Goal: Task Accomplishment & Management: Use online tool/utility

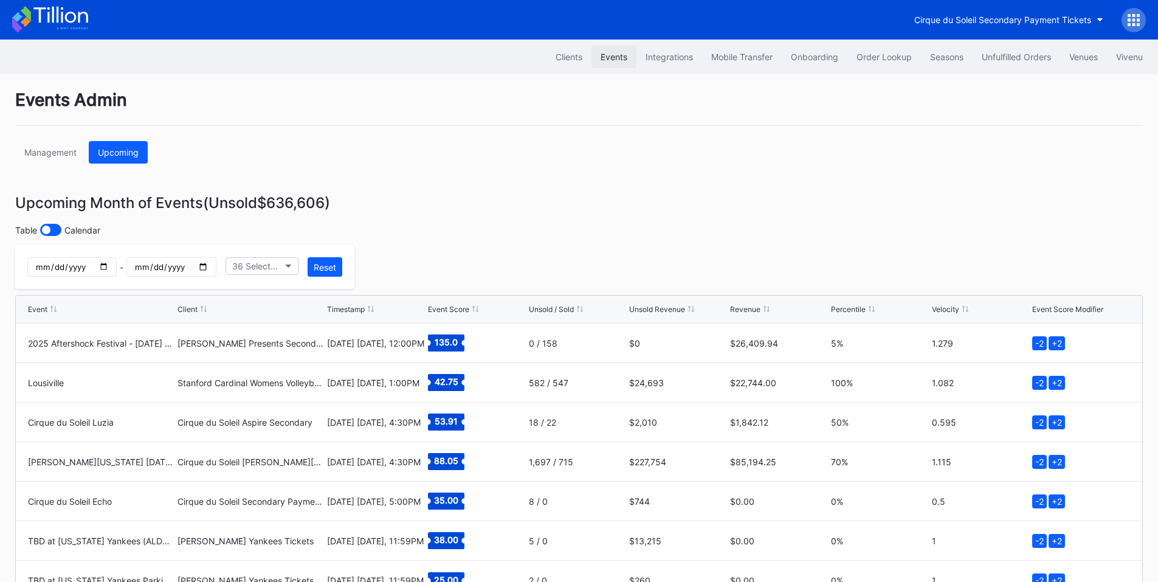
click at [601, 60] on div "Events" at bounding box center [614, 57] width 27 height 10
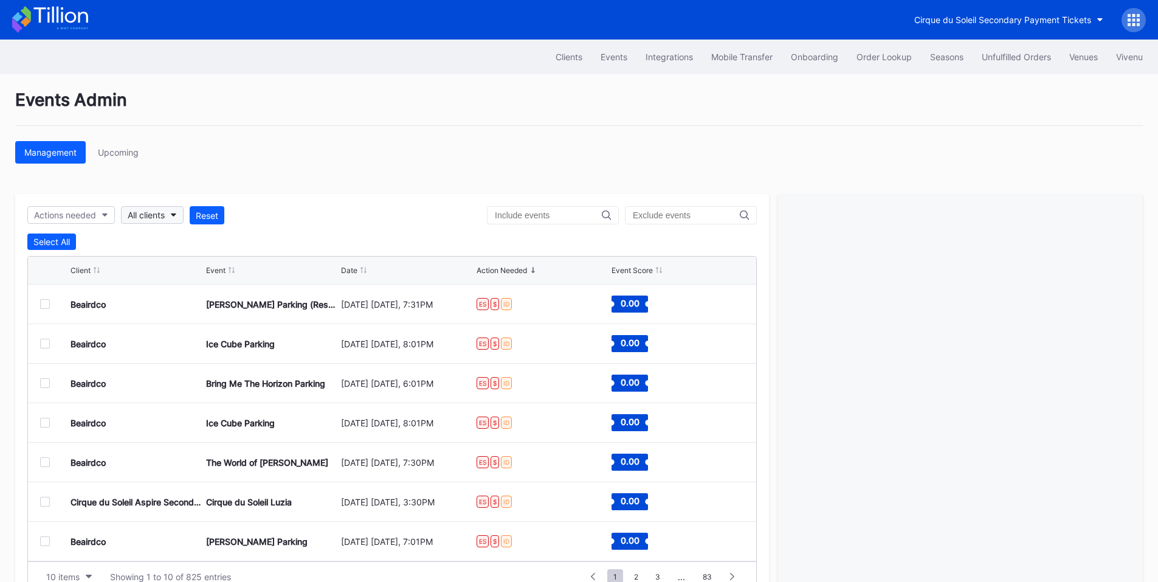
click at [134, 216] on div "All clients" at bounding box center [146, 215] width 37 height 10
type input "76"
click at [171, 270] on div "Philadelphia 76ers Secondary" at bounding box center [190, 270] width 119 height 10
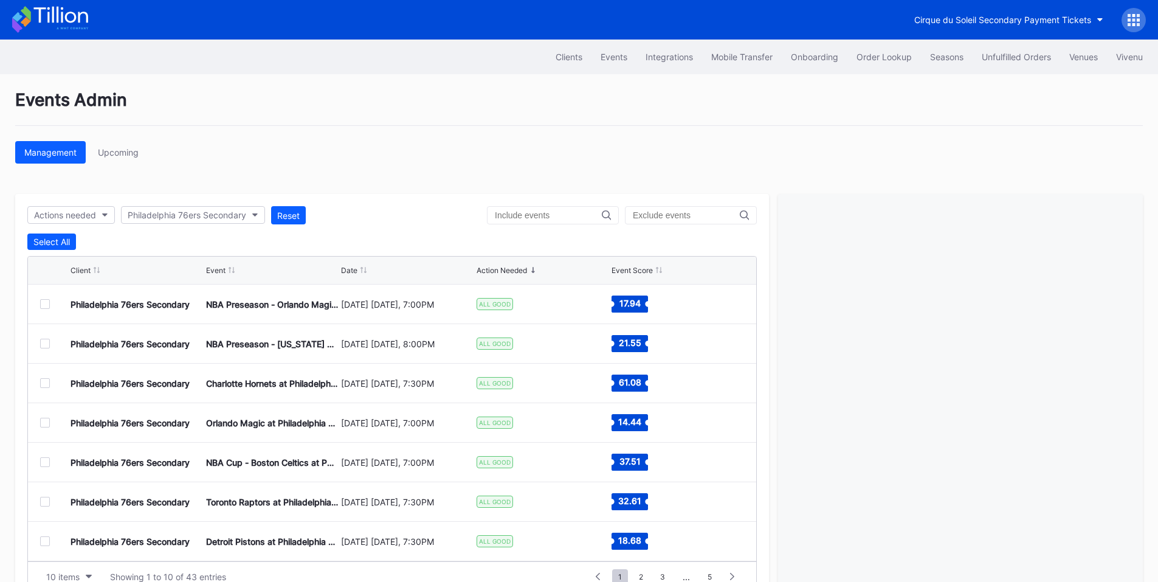
click at [44, 304] on div at bounding box center [45, 304] width 10 height 10
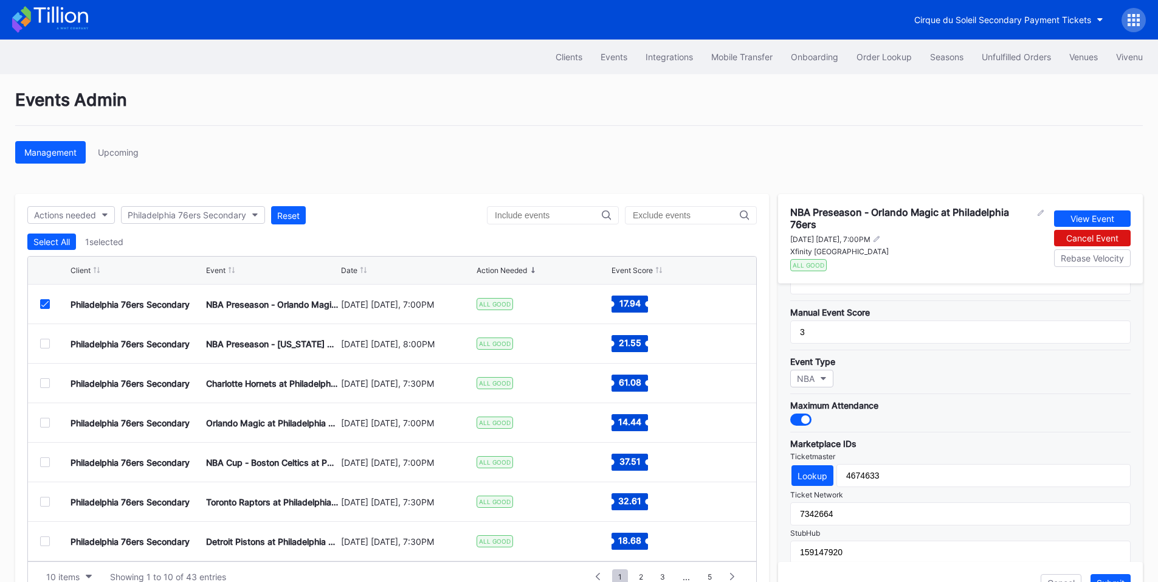
scroll to position [284, 0]
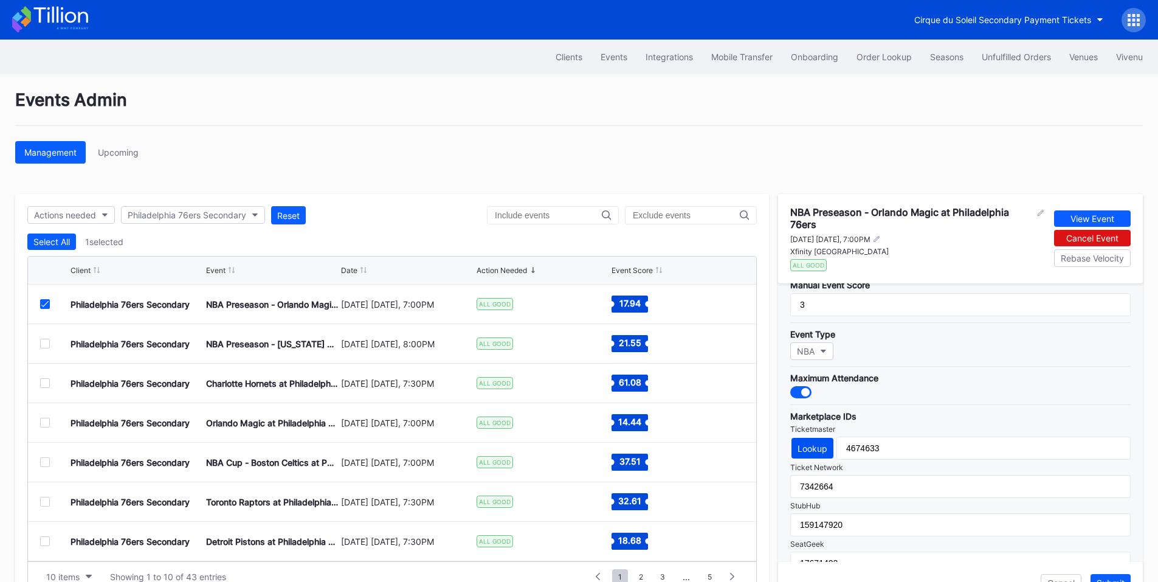
click at [806, 443] on div "Lookup" at bounding box center [813, 448] width 30 height 10
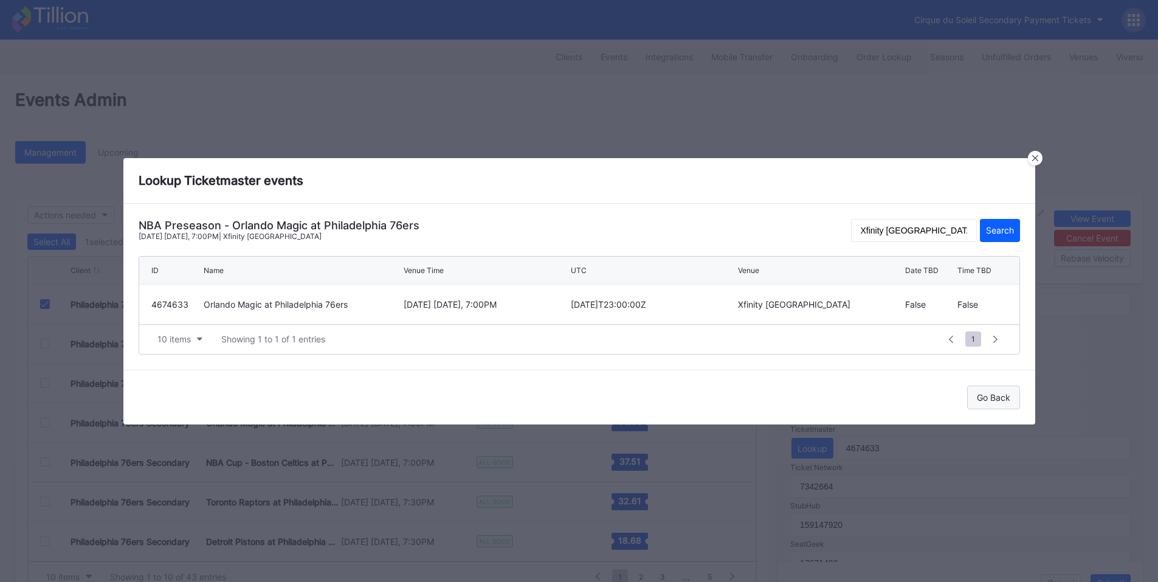
click at [1002, 396] on div "Go Back" at bounding box center [993, 397] width 33 height 10
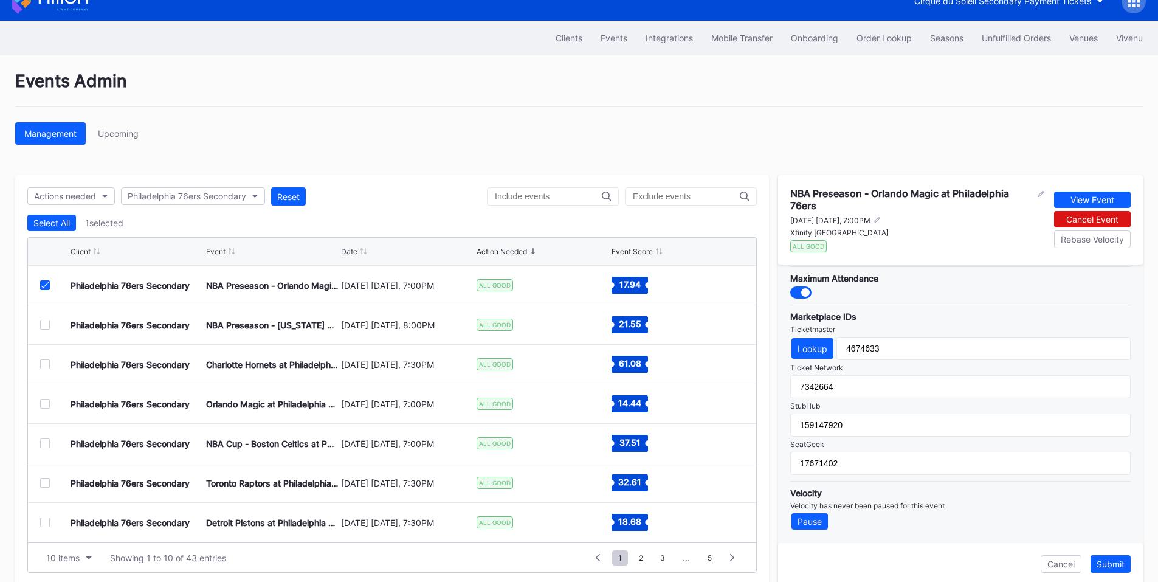
scroll to position [37, 0]
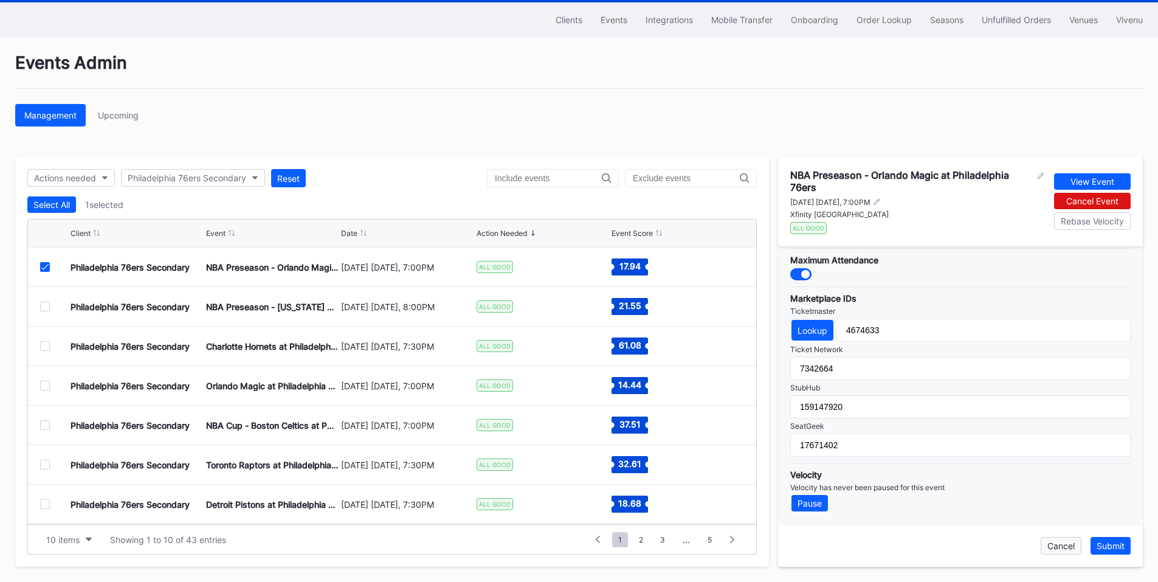
click at [1070, 544] on div "Cancel" at bounding box center [1061, 546] width 27 height 10
